Goal: Information Seeking & Learning: Learn about a topic

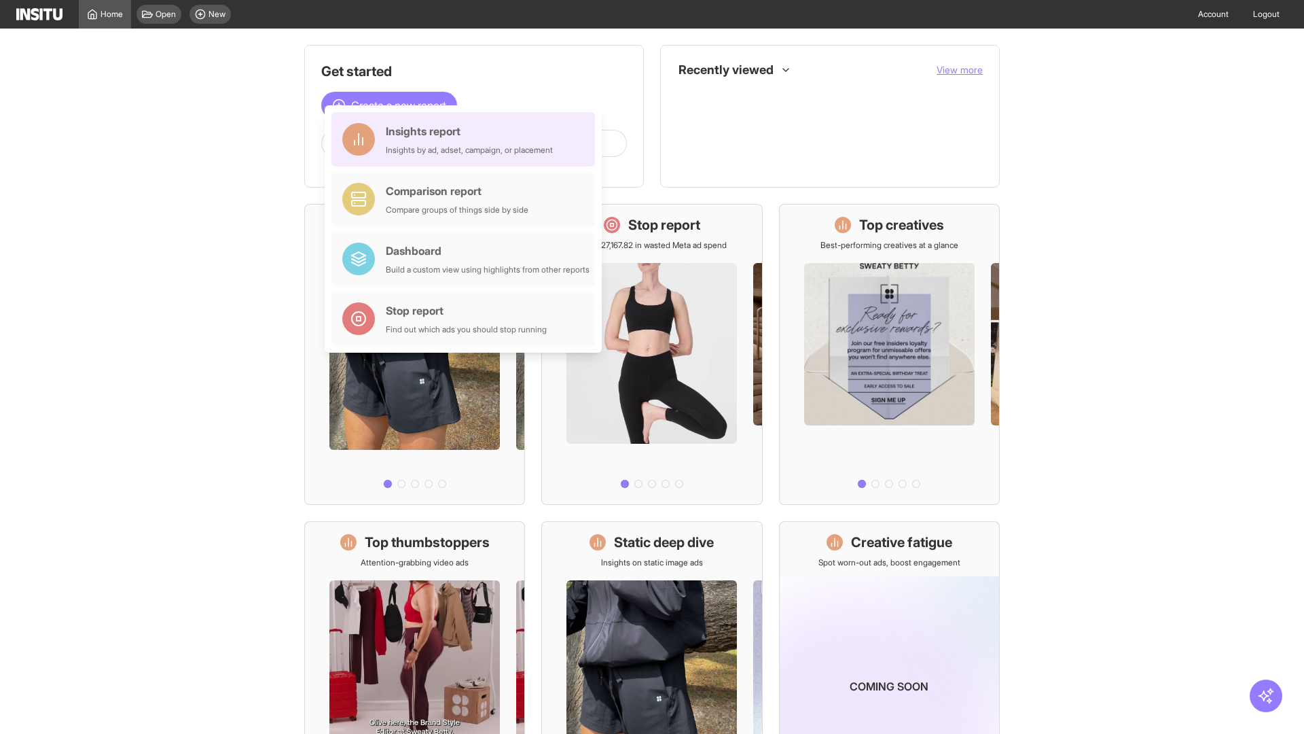
click at [467, 139] on div "Insights report Insights by ad, adset, campaign, or placement" at bounding box center [469, 139] width 167 height 33
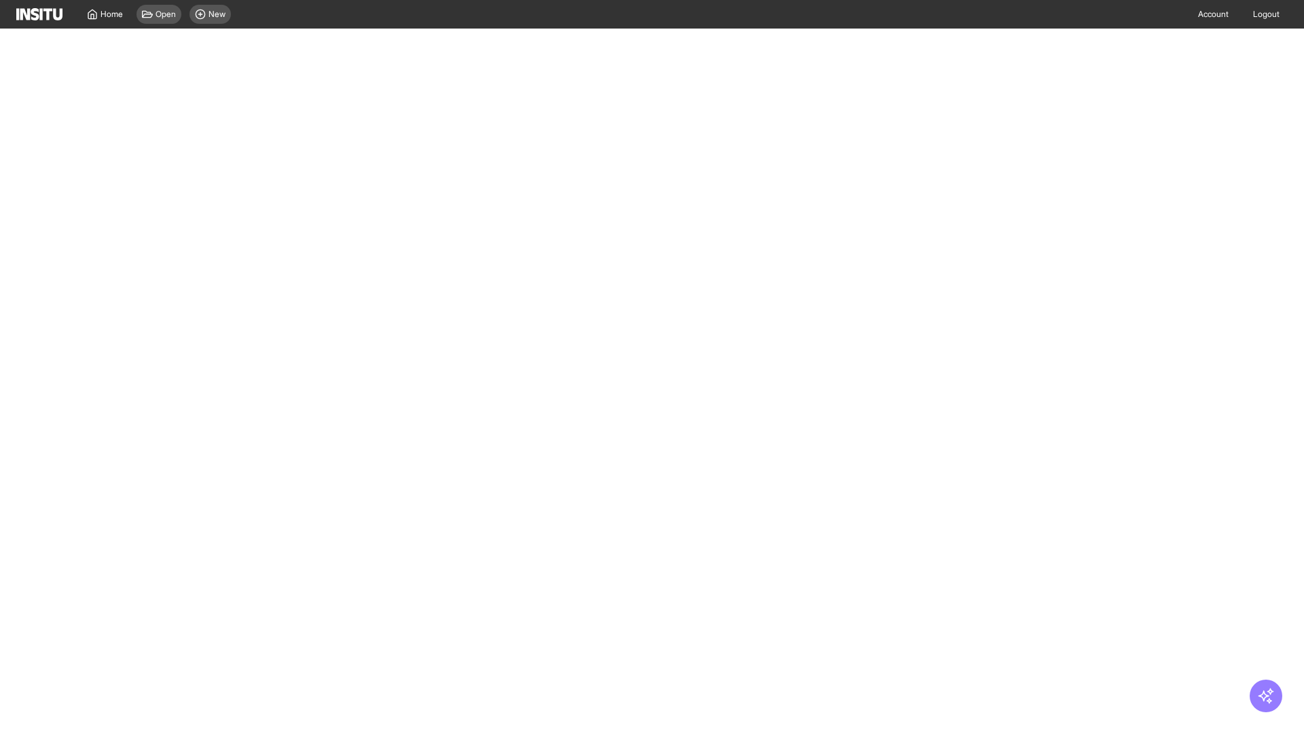
select select "**"
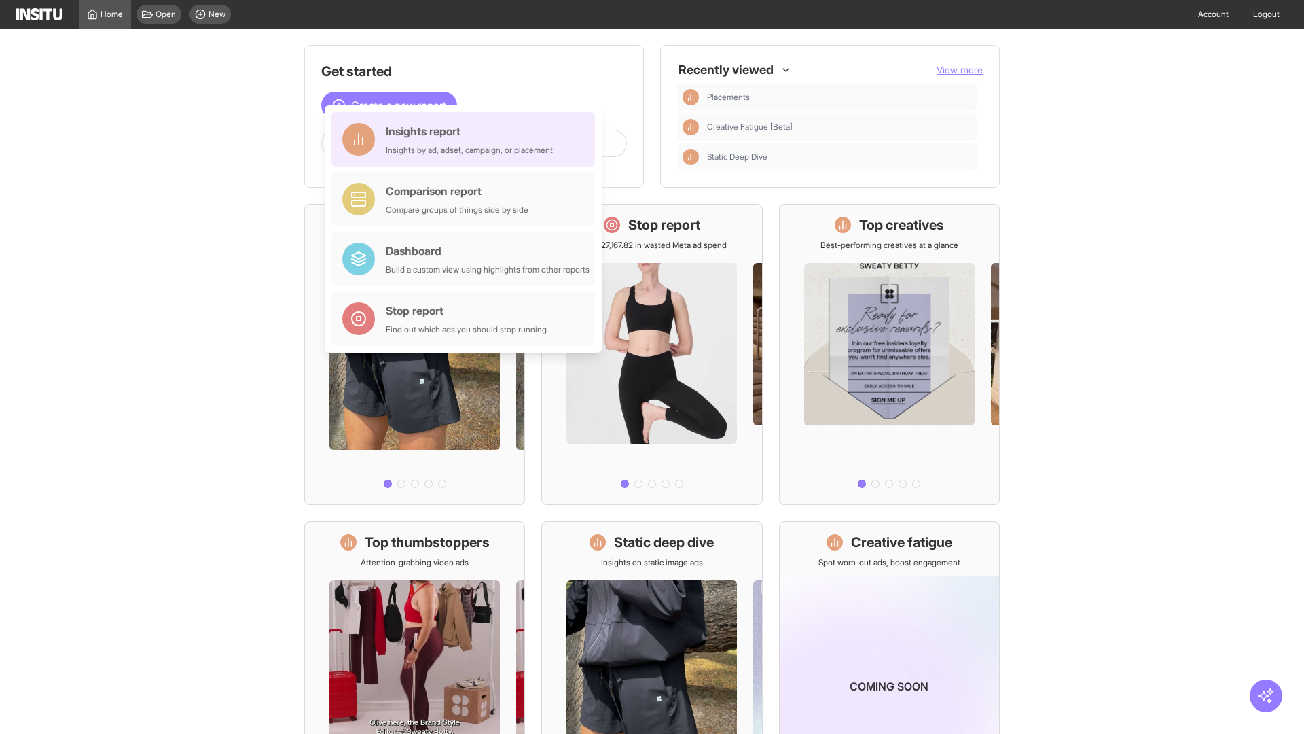
click at [467, 139] on div "Insights report Insights by ad, adset, campaign, or placement" at bounding box center [469, 139] width 167 height 33
